Goal: Task Accomplishment & Management: Use online tool/utility

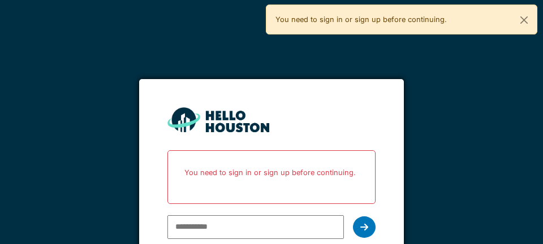
click at [271, 166] on p "You need to sign in or sign up before continuing." at bounding box center [271, 173] width 193 height 30
click at [517, 26] on button "Close" at bounding box center [523, 20] width 25 height 30
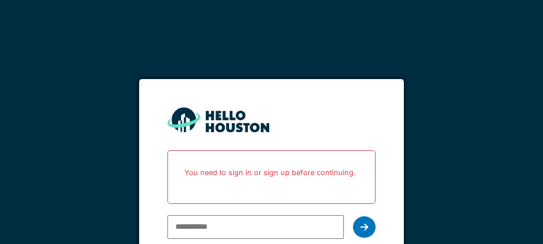
click at [230, 181] on p "You need to sign in or sign up before continuing." at bounding box center [271, 173] width 193 height 30
click at [236, 224] on input "email" at bounding box center [255, 227] width 176 height 24
type input "**********"
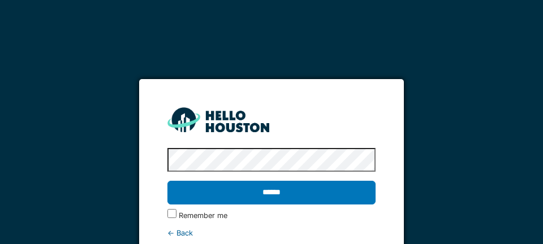
click at [293, 191] on input "******" at bounding box center [271, 193] width 208 height 24
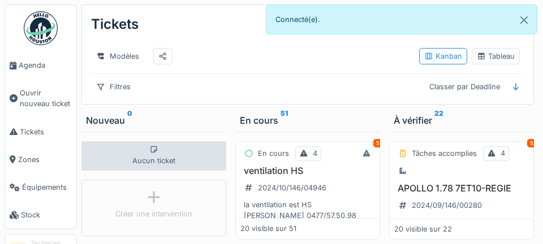
click at [36, 70] on span "Agenda" at bounding box center [45, 65] width 53 height 11
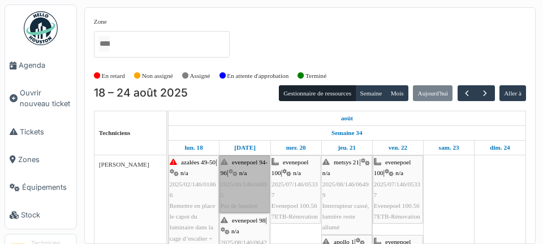
click at [253, 199] on link "evenepoel 94-96 | n/a 2025/06/146/04895 Pas de lumière" at bounding box center [244, 184] width 50 height 58
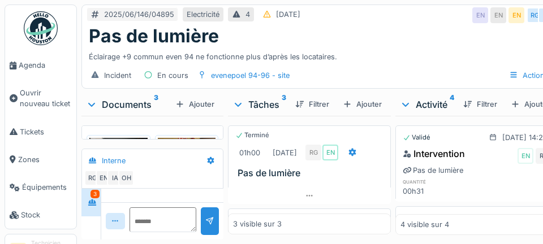
scroll to position [421, 0]
click at [48, 64] on span "Agenda" at bounding box center [45, 65] width 53 height 11
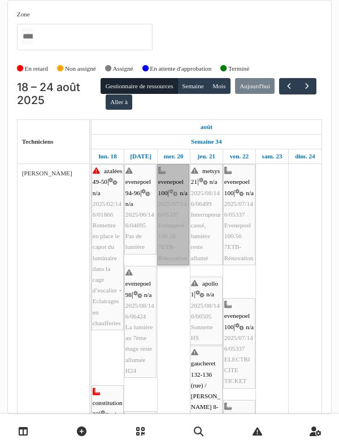
click at [178, 244] on link "evenepoel 100 | n/a 2025/07/146/05337 Evenepoel 100.56 7ETB-Rénovation" at bounding box center [173, 214] width 32 height 101
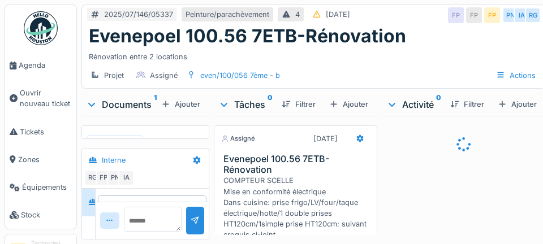
scroll to position [3, 0]
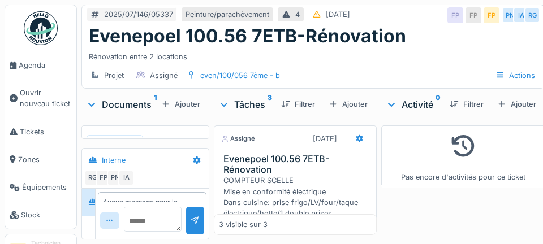
click at [40, 64] on span "Agenda" at bounding box center [45, 65] width 53 height 11
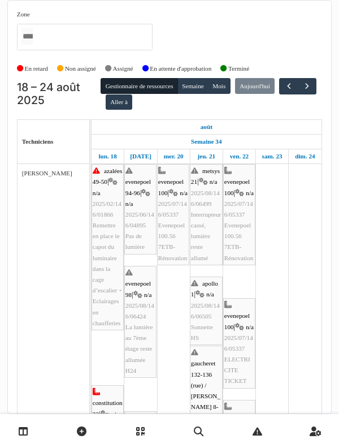
scroll to position [1, 0]
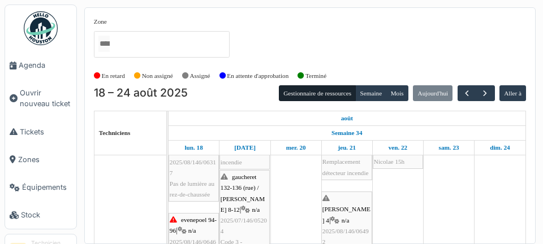
scroll to position [204, 0]
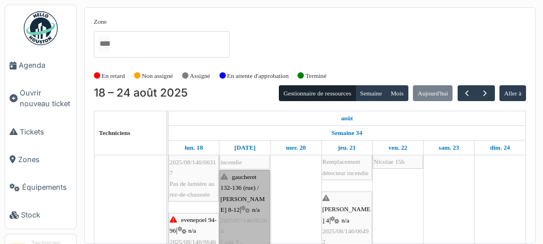
click at [245, 228] on link "gaucheret 132-136 (rue) / thomas 8-12 | n/a 2025/07/146/05204 Code 3 - Rénovati…" at bounding box center [244, 220] width 50 height 101
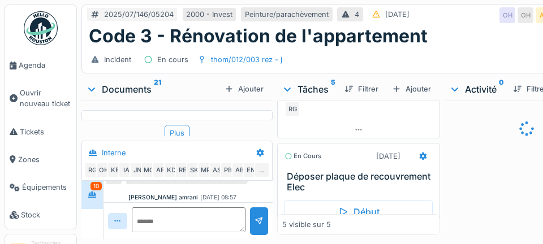
scroll to position [261, 0]
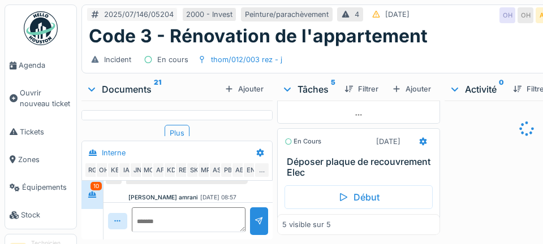
click at [369, 197] on div "Début" at bounding box center [358, 197] width 148 height 24
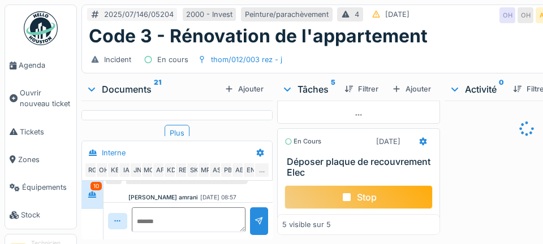
click at [424, 140] on icon at bounding box center [423, 141] width 7 height 8
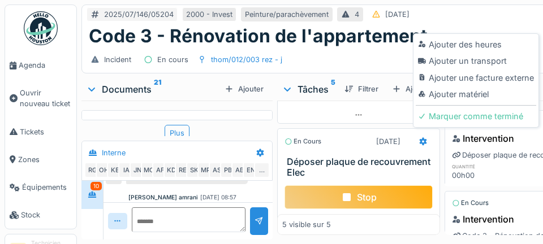
click at [497, 63] on div "Ajouter un transport" at bounding box center [476, 61] width 120 height 17
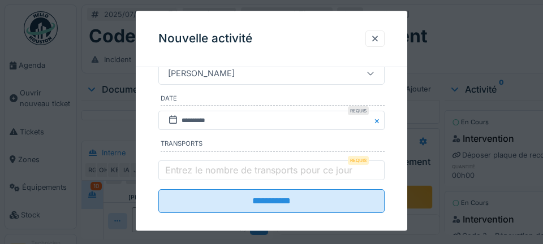
scroll to position [212, 0]
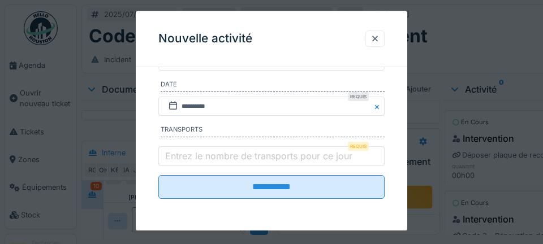
click at [241, 158] on label "Entrez le nombre de transports pour ce jour" at bounding box center [259, 156] width 192 height 14
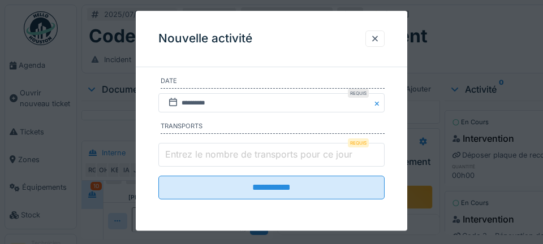
click at [241, 158] on input "Entrez le nombre de transports pour ce jour" at bounding box center [271, 156] width 226 height 24
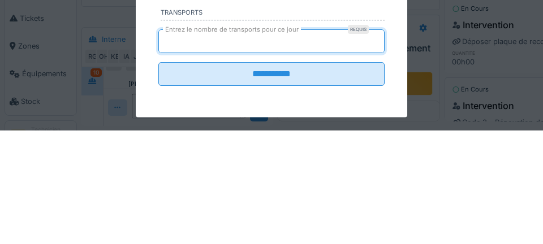
type input "*"
click at [158, 176] on input "**********" at bounding box center [271, 188] width 226 height 24
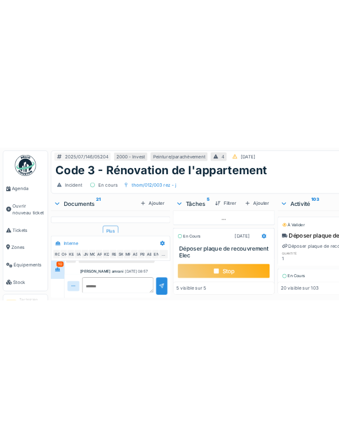
scroll to position [587, 0]
